Goal: Transaction & Acquisition: Purchase product/service

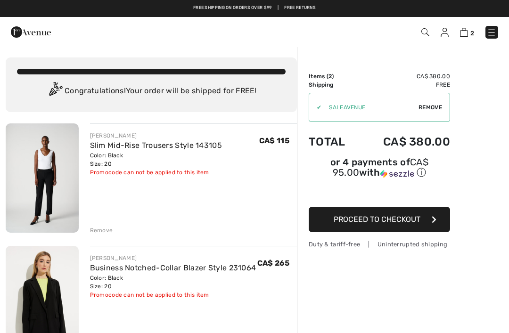
click at [59, 178] on img at bounding box center [42, 178] width 73 height 109
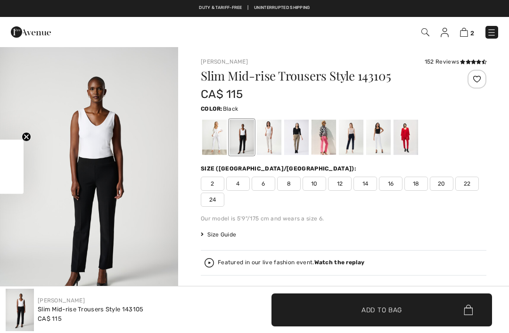
checkbox input "true"
click at [416, 181] on span "18" at bounding box center [417, 184] width 24 height 14
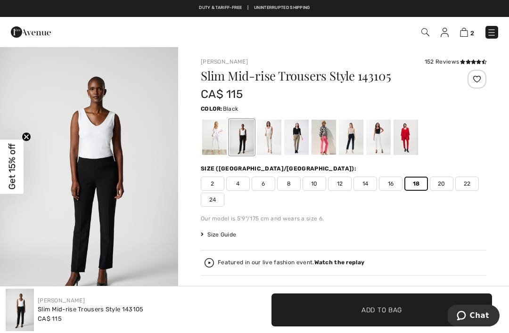
click at [464, 31] on img at bounding box center [464, 32] width 8 height 9
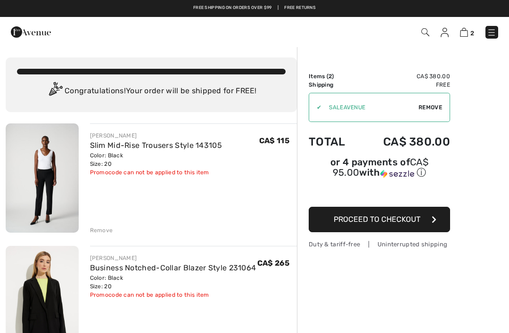
click at [100, 229] on div "Remove" at bounding box center [101, 230] width 23 height 8
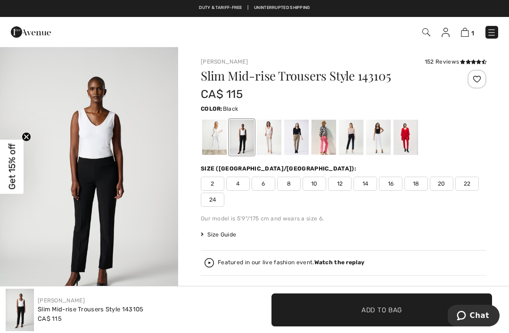
click at [415, 180] on span "18" at bounding box center [417, 184] width 24 height 14
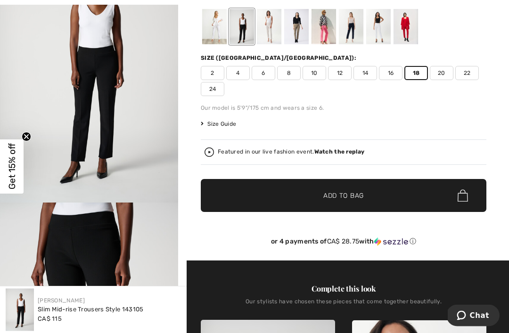
click at [355, 197] on span "Add to Bag" at bounding box center [344, 197] width 41 height 10
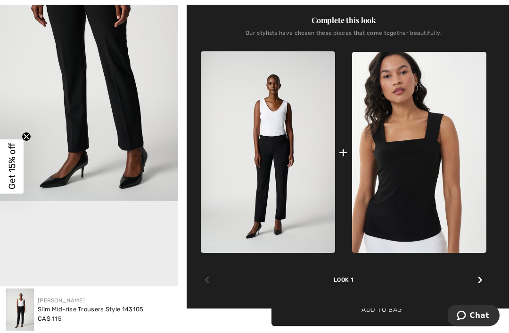
scroll to position [380, 0]
click at [412, 189] on img at bounding box center [419, 152] width 134 height 201
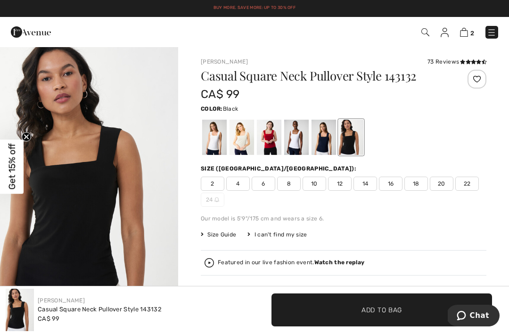
click at [446, 184] on span "20" at bounding box center [442, 184] width 24 height 14
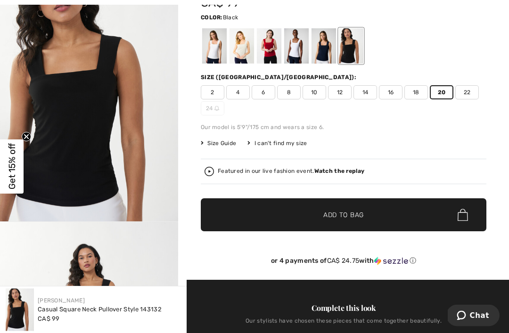
scroll to position [92, 0]
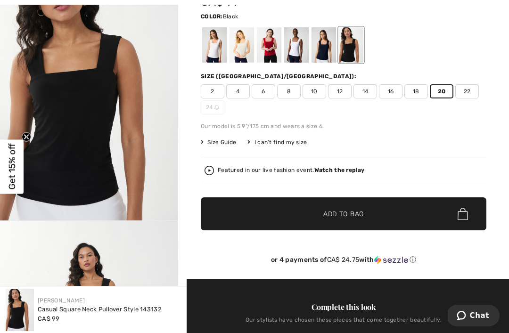
click at [352, 209] on span "✔ Added to Bag Add to Bag" at bounding box center [344, 214] width 286 height 33
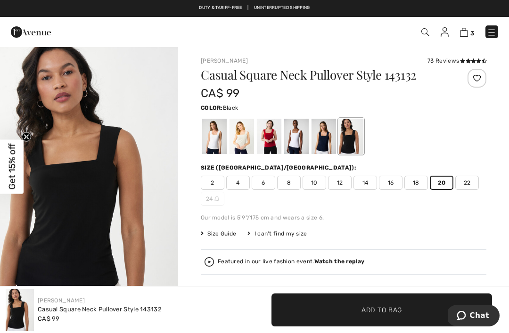
scroll to position [0, 0]
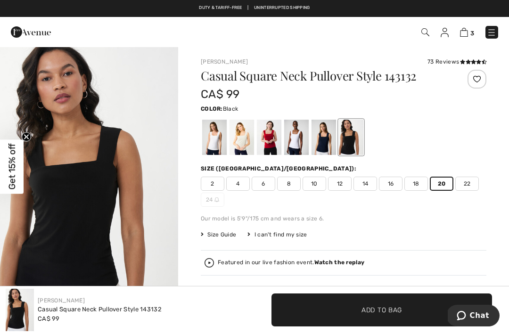
click at [462, 32] on img at bounding box center [464, 32] width 8 height 9
